Goal: Task Accomplishment & Management: Manage account settings

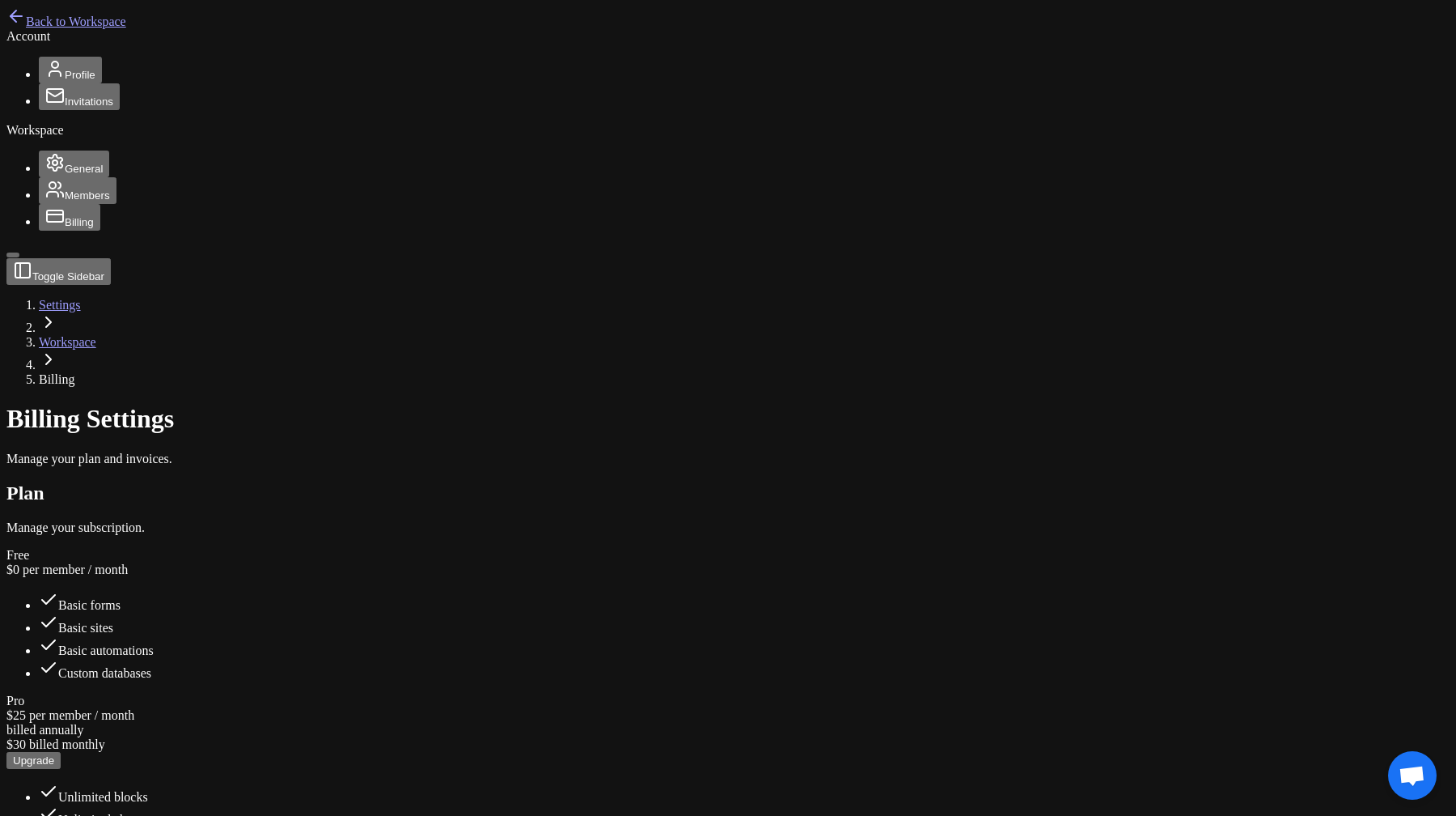
click at [584, 603] on main "Toggle Sidebar Settings Workspace Billing Billing Settings Manage your plan and…" at bounding box center [728, 698] width 1444 height 880
click at [42, 29] on span "Back to Workspace" at bounding box center [76, 21] width 100 height 14
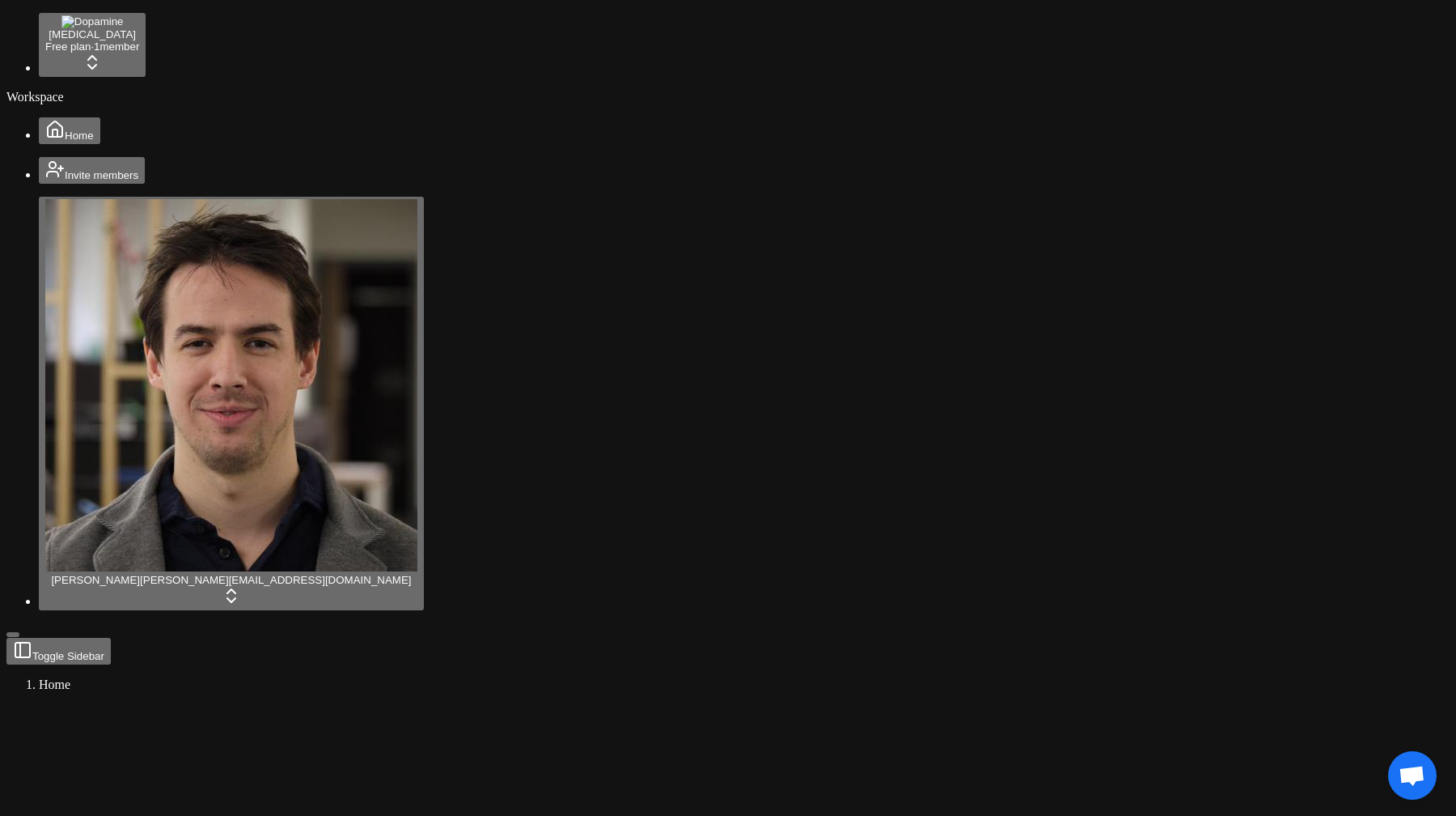
click at [1400, 760] on span "Open chat" at bounding box center [1412, 775] width 48 height 48
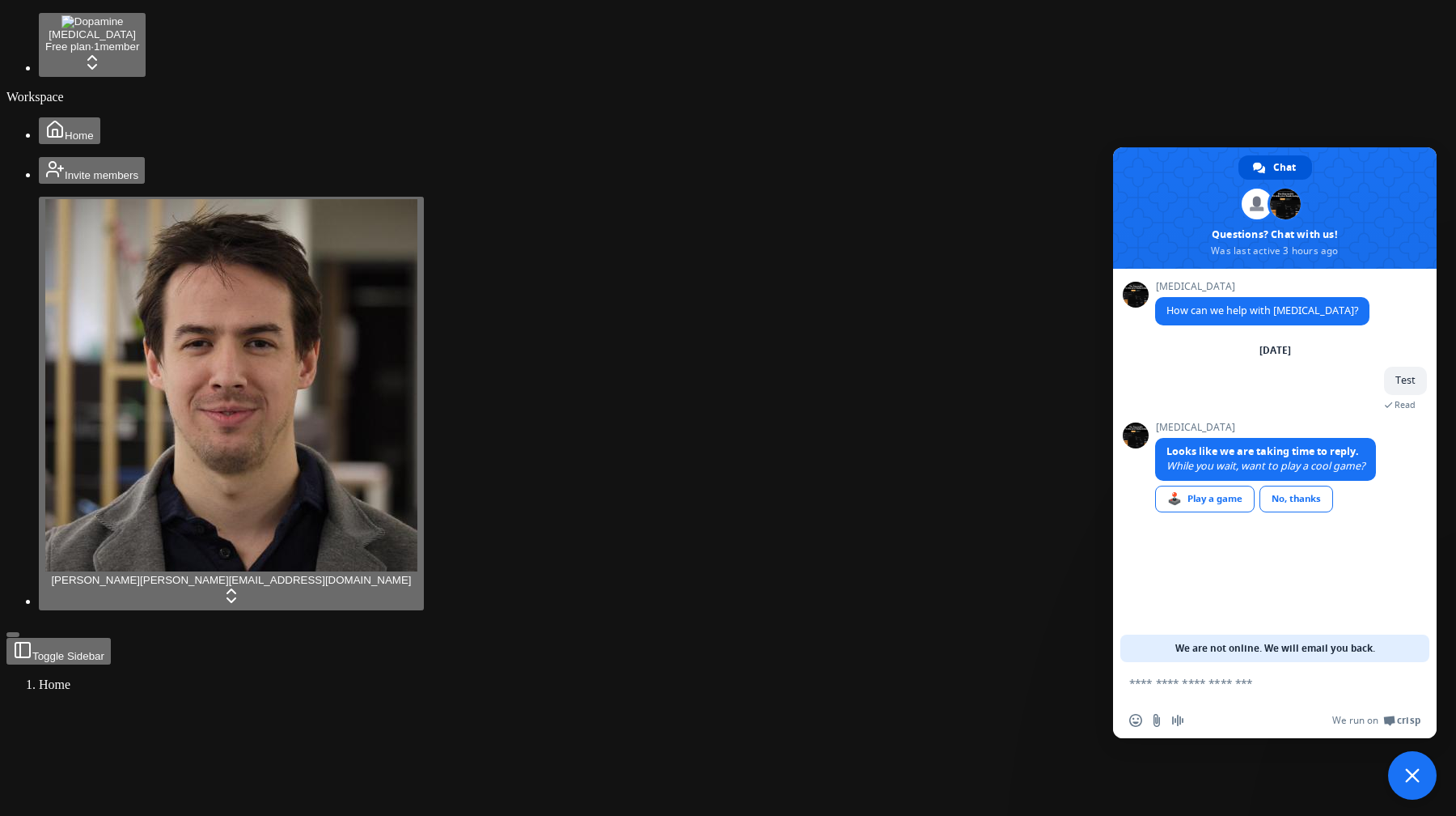
click at [1413, 770] on span "Close chat" at bounding box center [1413, 775] width 15 height 15
